Goal: Task Accomplishment & Management: Complete application form

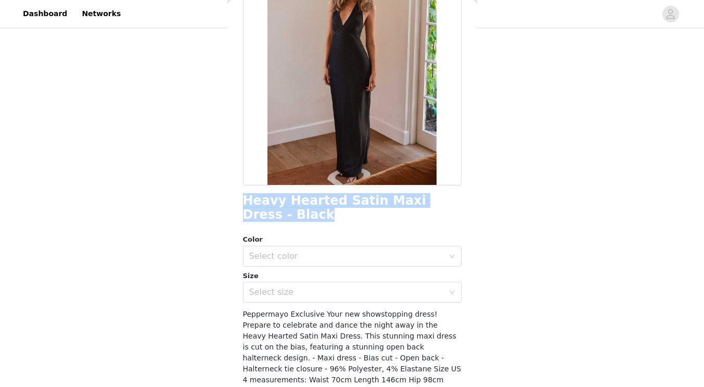
scroll to position [120, 0]
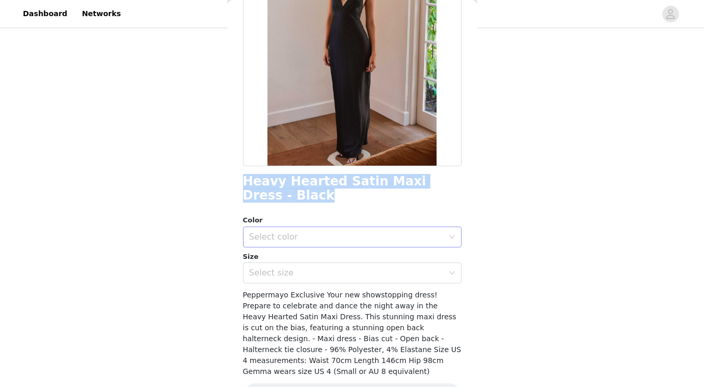
click at [387, 235] on div "Select color" at bounding box center [346, 237] width 195 height 10
click at [375, 261] on li "Black" at bounding box center [348, 259] width 211 height 17
click at [386, 272] on div "Select size" at bounding box center [346, 273] width 195 height 10
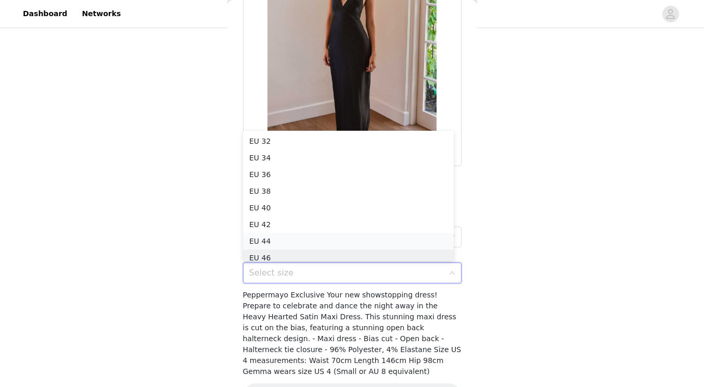
scroll to position [5, 0]
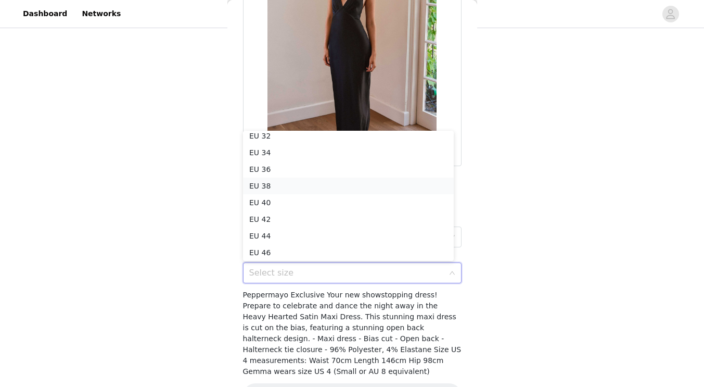
click at [313, 185] on li "EU 38" at bounding box center [348, 186] width 211 height 17
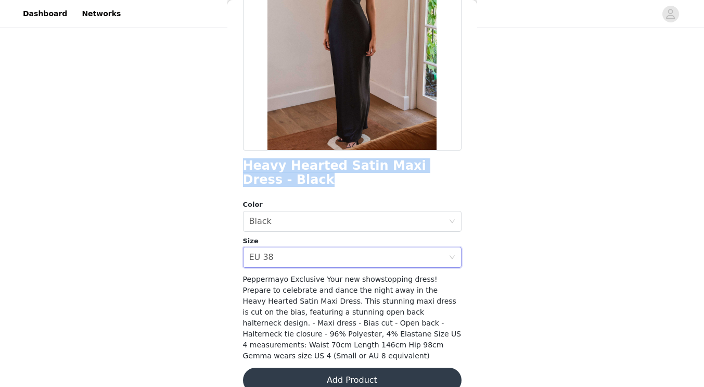
scroll to position [143, 0]
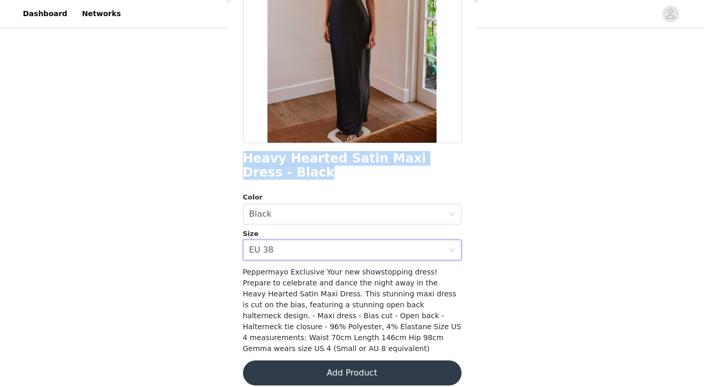
click at [406, 360] on button "Add Product" at bounding box center [352, 372] width 219 height 25
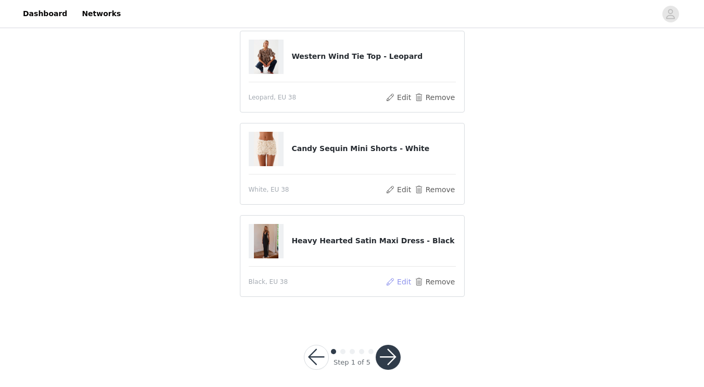
scroll to position [92, 0]
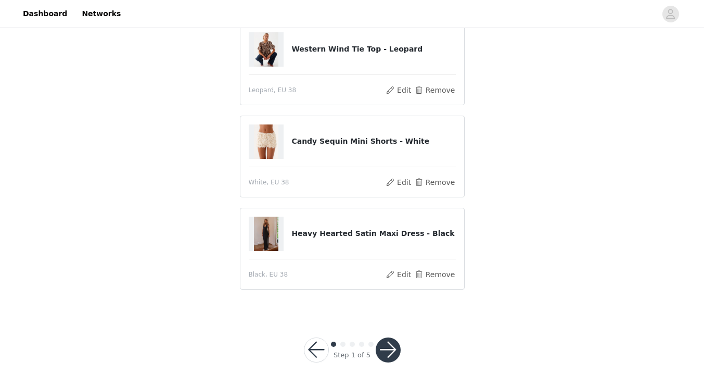
drag, startPoint x: 388, startPoint y: 346, endPoint x: 424, endPoint y: 281, distance: 73.6
click at [388, 346] on button "button" at bounding box center [388, 349] width 25 height 25
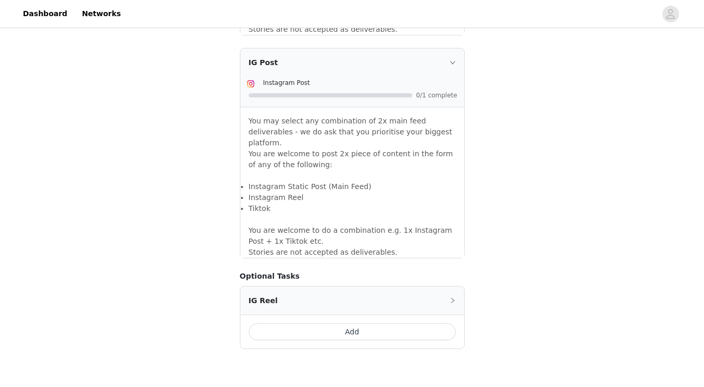
scroll to position [924, 0]
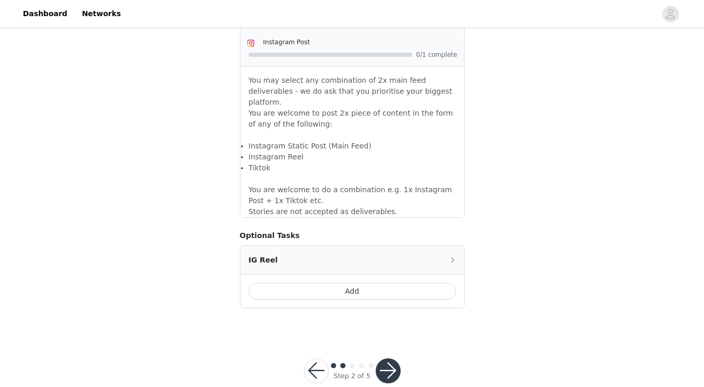
click at [391, 358] on button "button" at bounding box center [388, 370] width 25 height 25
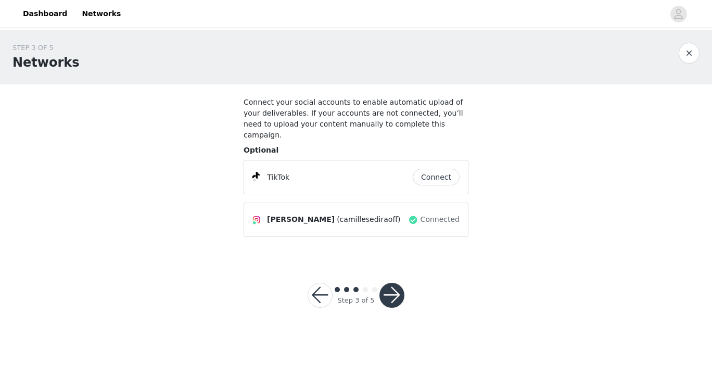
click at [428, 169] on button "Connect" at bounding box center [436, 177] width 47 height 17
click at [394, 286] on button "button" at bounding box center [392, 295] width 25 height 25
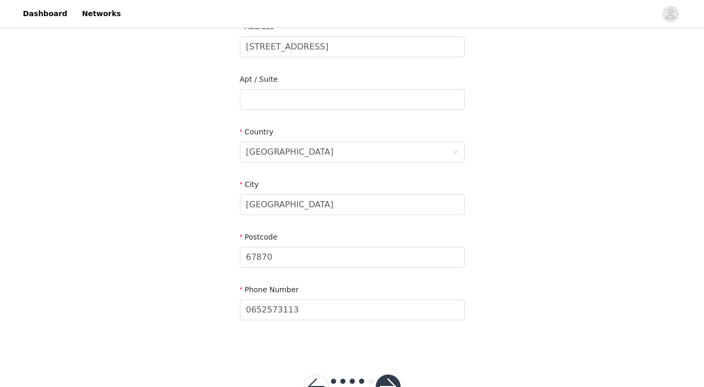
scroll to position [292, 0]
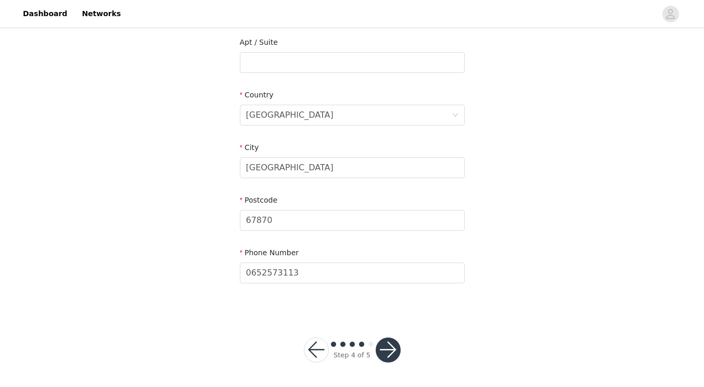
click at [395, 347] on button "button" at bounding box center [388, 349] width 25 height 25
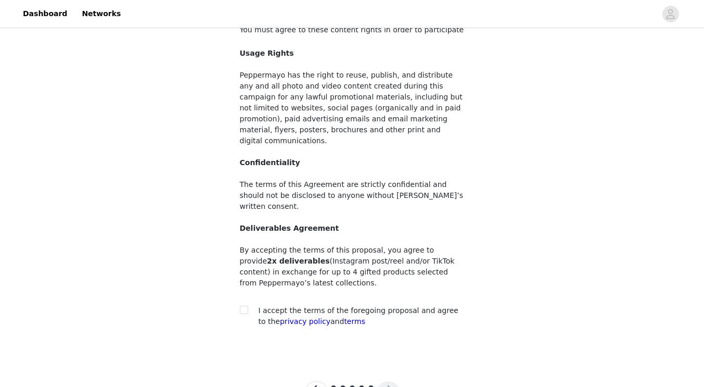
scroll to position [94, 0]
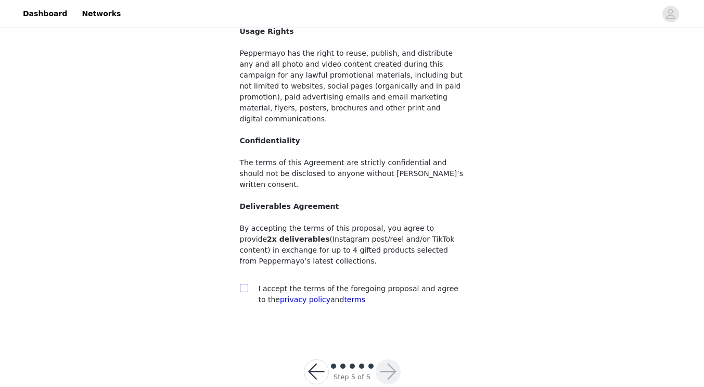
click at [242, 284] on input "checkbox" at bounding box center [243, 287] width 7 height 7
checkbox input "true"
click at [386, 359] on button "button" at bounding box center [388, 371] width 25 height 25
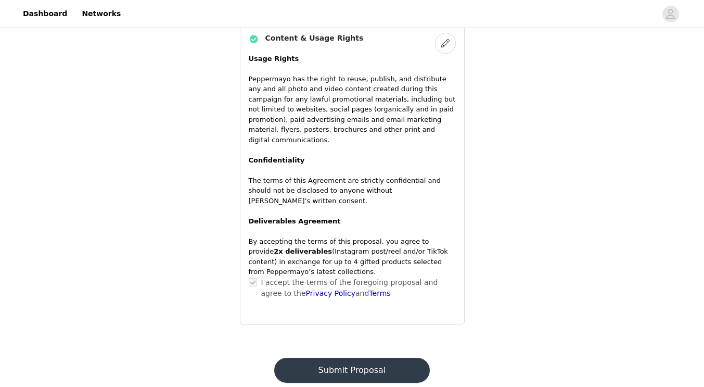
scroll to position [739, 0]
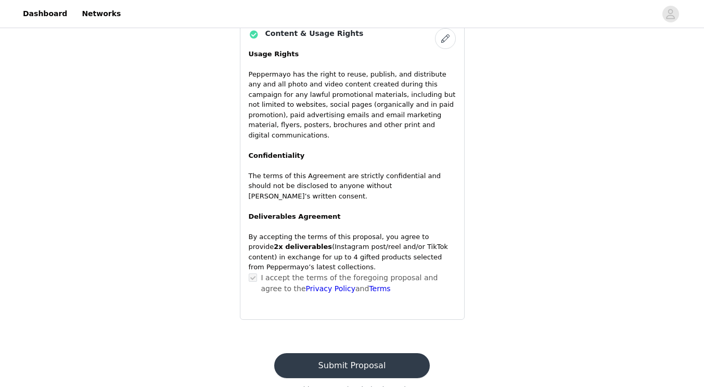
click at [378, 353] on button "Submit Proposal" at bounding box center [352, 365] width 156 height 25
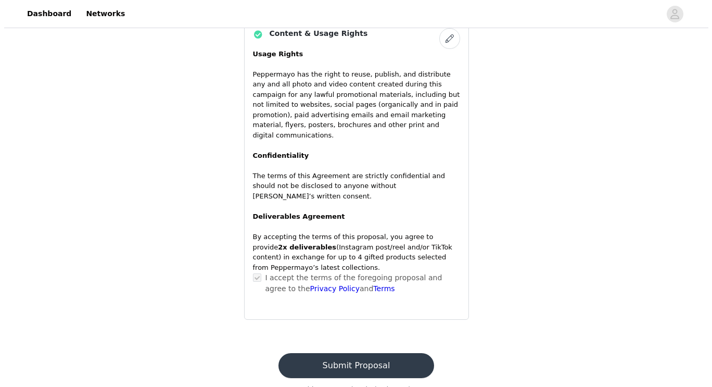
scroll to position [0, 0]
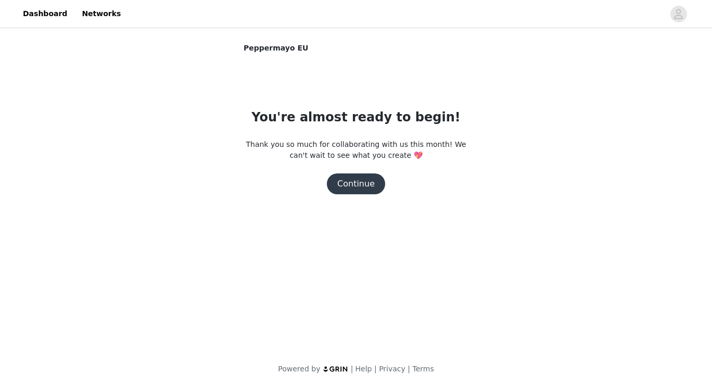
click at [362, 180] on button "Continue" at bounding box center [356, 183] width 58 height 21
